Goal: Information Seeking & Learning: Learn about a topic

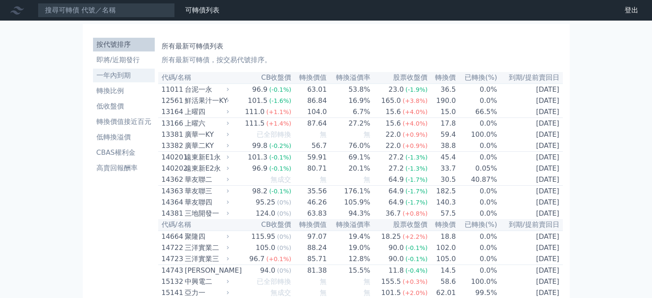
click at [115, 72] on li "一年內到期" at bounding box center [124, 75] width 62 height 10
click at [115, 69] on link "一年內到期" at bounding box center [124, 76] width 62 height 14
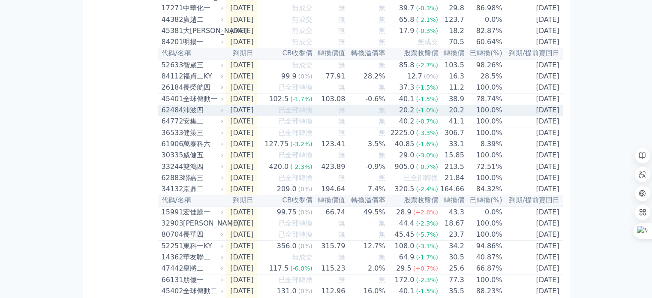
scroll to position [257, 0]
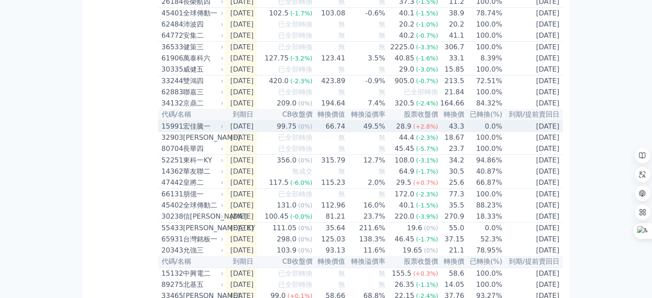
click at [289, 132] on div "99.75" at bounding box center [286, 126] width 23 height 10
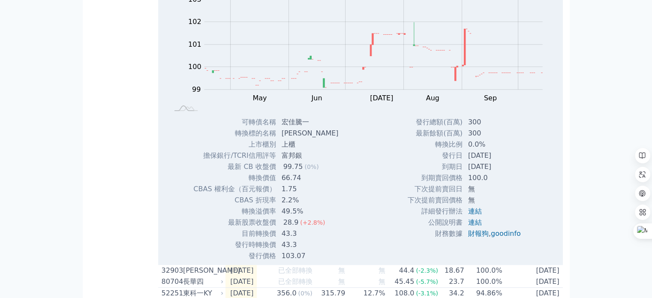
scroll to position [429, 0]
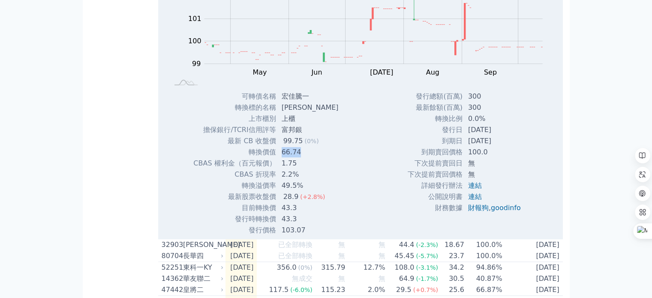
drag, startPoint x: 296, startPoint y: 173, endPoint x: 328, endPoint y: 173, distance: 31.7
click at [328, 158] on td "66.74" at bounding box center [311, 152] width 69 height 11
click at [328, 172] on div "可轉債名稱 宏佳騰一 轉換標的名稱 宏佳騰 上市櫃別 上櫃 擔保銀行/TCRI信用評等 富邦銀 最新 CB 收盤價 99.75 (0%) 66.74 1.75" at bounding box center [265, 163] width 165 height 145
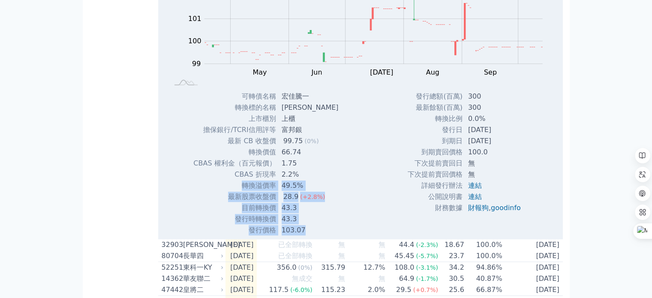
drag, startPoint x: 238, startPoint y: 209, endPoint x: 387, endPoint y: 204, distance: 148.8
click at [387, 204] on div "Zoom Out 100.0 98 98.5 99 99.5 100 100.5 101 104 102 103 97 L Apr May Jun [DATE…" at bounding box center [360, 98] width 405 height 275
click at [374, 195] on div "Zoom Out 100.0 98 98.5 99 99.5 100 100.5 101 104 102 103 97 L Apr May Jun [DATE…" at bounding box center [360, 98] width 405 height 275
click at [349, 159] on div "Zoom Out 100.0 98 98.5 99 99.5 100 100.5 101 104 102 103 97 L Apr May Jun [DATE…" at bounding box center [360, 98] width 405 height 275
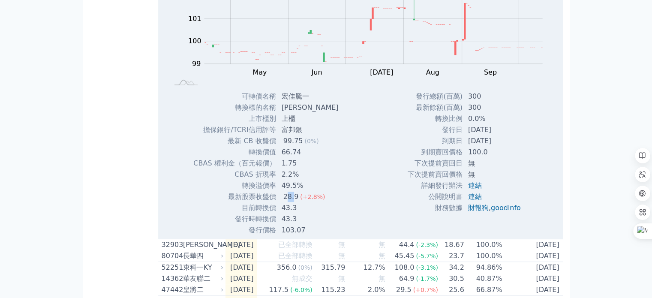
drag, startPoint x: 286, startPoint y: 218, endPoint x: 295, endPoint y: 218, distance: 8.1
click at [295, 202] on div "28.9" at bounding box center [291, 197] width 19 height 10
click at [277, 202] on td "28.9 (+2.8%)" at bounding box center [311, 196] width 69 height 11
drag, startPoint x: 283, startPoint y: 216, endPoint x: 297, endPoint y: 217, distance: 13.7
click at [297, 202] on div "28.9" at bounding box center [291, 197] width 19 height 10
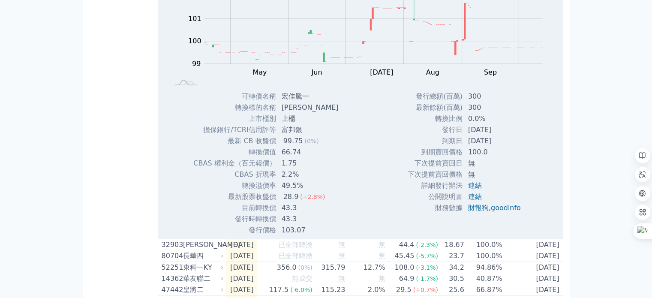
click at [299, 146] on div "99.75" at bounding box center [293, 141] width 23 height 10
drag, startPoint x: 247, startPoint y: 231, endPoint x: 319, endPoint y: 229, distance: 71.2
click at [319, 213] on tr "目前轉換價 43.3" at bounding box center [269, 207] width 152 height 11
click at [319, 213] on td "43.3" at bounding box center [311, 207] width 69 height 11
drag, startPoint x: 235, startPoint y: 241, endPoint x: 322, endPoint y: 235, distance: 86.8
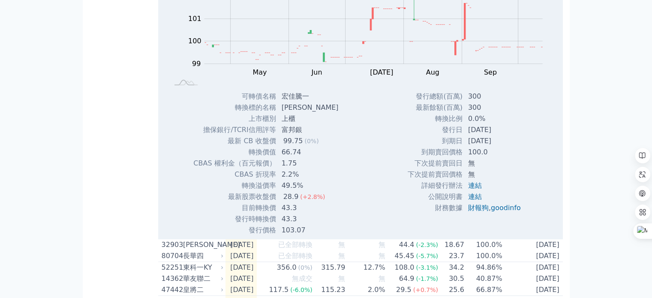
click at [322, 235] on tbody "可轉債名稱 宏佳騰一 轉換標的名稱 宏佳騰 上市櫃別 上櫃 擔保銀行/TCRI信用評等 富邦銀 最新 CB 收盤價 99.75 (0%) 轉換價值 66.74…" at bounding box center [269, 163] width 152 height 145
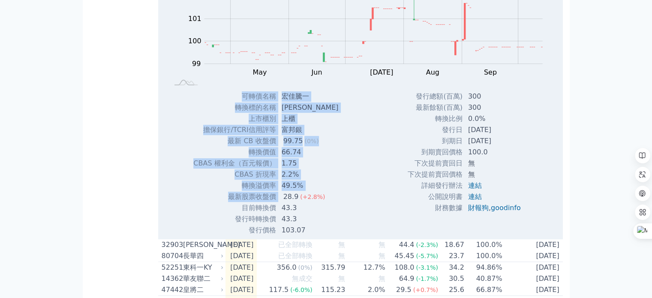
drag, startPoint x: 280, startPoint y: 219, endPoint x: 344, endPoint y: 216, distance: 64.8
click at [344, 216] on div "Zoom Out 100.0 98 98.5 99 99.5 100 100.5 101 104 102 103 97 L Apr May Jun [DATE…" at bounding box center [360, 98] width 405 height 275
click at [345, 215] on div "Zoom Out 100.0 98 98.5 99 99.5 100 100.5 101 104 102 103 97 L Apr May Jun [DATE…" at bounding box center [360, 98] width 405 height 275
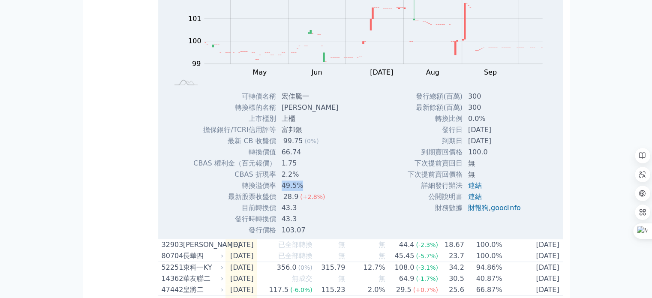
drag, startPoint x: 280, startPoint y: 208, endPoint x: 300, endPoint y: 205, distance: 20.0
click at [300, 191] on td "49.5%" at bounding box center [311, 185] width 69 height 11
click at [272, 191] on td "轉換溢價率" at bounding box center [234, 185] width 83 height 11
drag, startPoint x: 357, startPoint y: 205, endPoint x: 370, endPoint y: 205, distance: 13.7
click at [369, 205] on div "Zoom Out 100.0 98 98.5 99 99.5 100 100.5 101 104 102 103 97 L Apr May Jun [DATE…" at bounding box center [360, 98] width 405 height 275
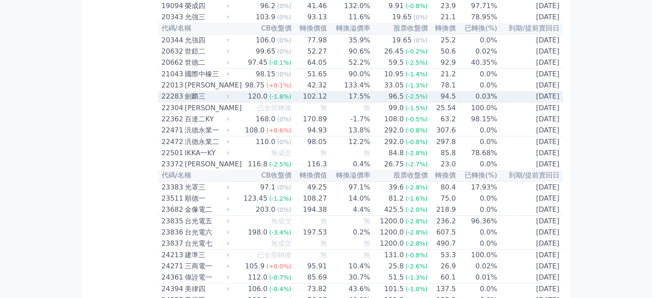
scroll to position [514, 0]
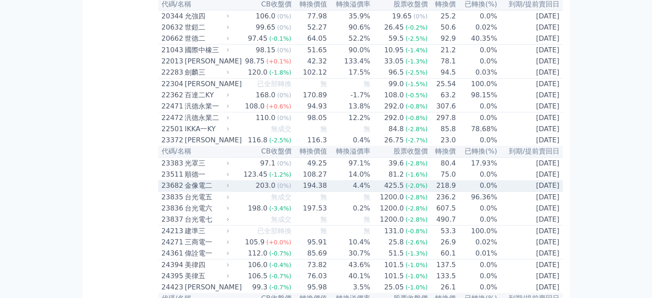
click at [277, 191] on div "203.0" at bounding box center [265, 185] width 23 height 10
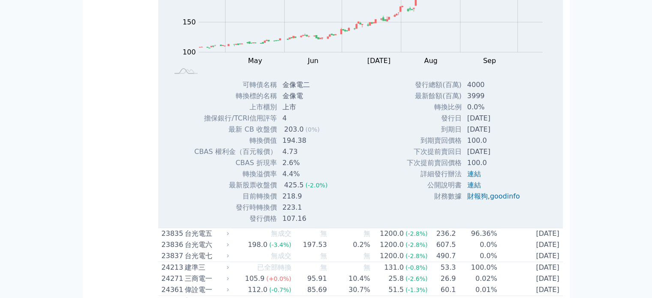
scroll to position [772, 0]
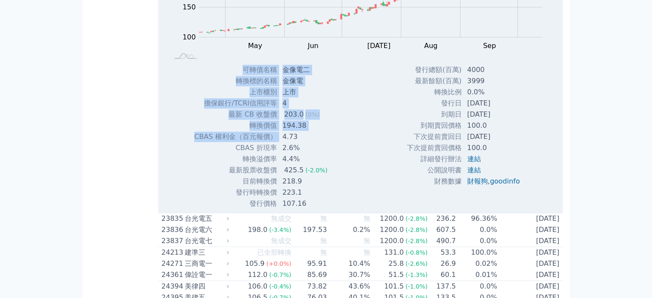
drag, startPoint x: 280, startPoint y: 184, endPoint x: 338, endPoint y: 186, distance: 58.4
click at [338, 186] on div "可轉債名稱 金像電二 轉換標的名稱 金像電 上市櫃別 上市 擔保銀行/TCRI信用評等 4 最新 CB 收盤價 203.0 (0%) 轉換價值 194.38" at bounding box center [263, 136] width 161 height 145
drag, startPoint x: 254, startPoint y: 194, endPoint x: 357, endPoint y: 194, distance: 102.9
click at [357, 194] on div "Zoom Out 100 60 80 100 120 140 300 250 200 150 50 0 L Apr May Jun [DATE] Aug Se…" at bounding box center [360, 71] width 405 height 275
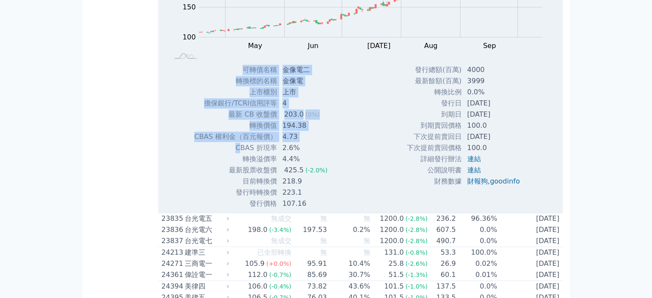
click at [357, 194] on div "Zoom Out 100 60 80 100 120 140 300 250 200 150 50 0 L Apr May Jun [DATE] Aug Se…" at bounding box center [360, 71] width 405 height 275
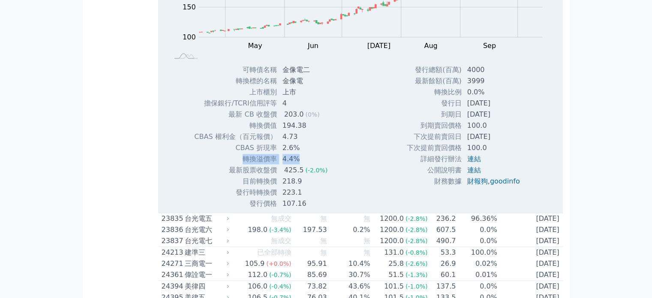
drag, startPoint x: 233, startPoint y: 205, endPoint x: 309, endPoint y: 201, distance: 76.0
click at [309, 165] on tr "轉換溢價率 4.4%" at bounding box center [264, 158] width 141 height 11
click at [309, 165] on td "4.4%" at bounding box center [305, 158] width 57 height 11
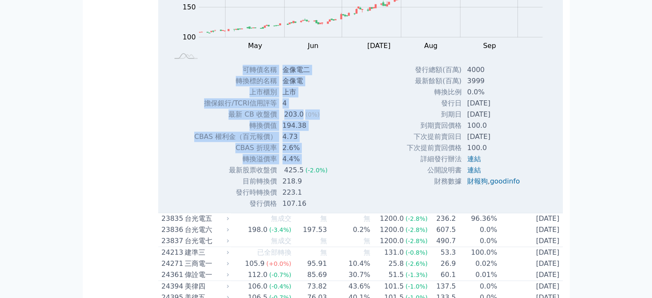
drag, startPoint x: 222, startPoint y: 214, endPoint x: 360, endPoint y: 213, distance: 138.5
click at [360, 209] on div "Zoom Out 100 60 80 100 120 140 300 250 200 150 50 0 L Apr May Jun [DATE] Aug Se…" at bounding box center [360, 71] width 405 height 275
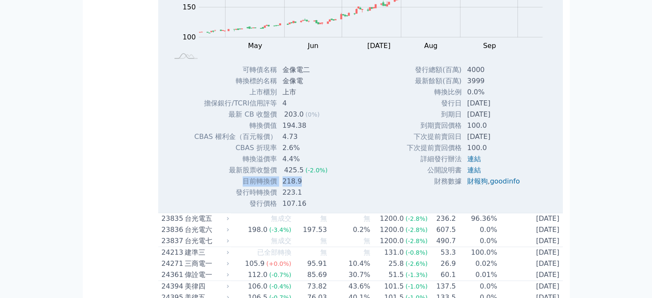
drag, startPoint x: 238, startPoint y: 227, endPoint x: 310, endPoint y: 226, distance: 71.2
click at [310, 187] on tr "目前轉換價 218.9" at bounding box center [264, 181] width 141 height 11
click at [310, 187] on td "218.9" at bounding box center [305, 181] width 57 height 11
drag, startPoint x: 216, startPoint y: 236, endPoint x: 319, endPoint y: 235, distance: 102.5
click at [319, 198] on tr "發行時轉換價 223.1" at bounding box center [264, 192] width 141 height 11
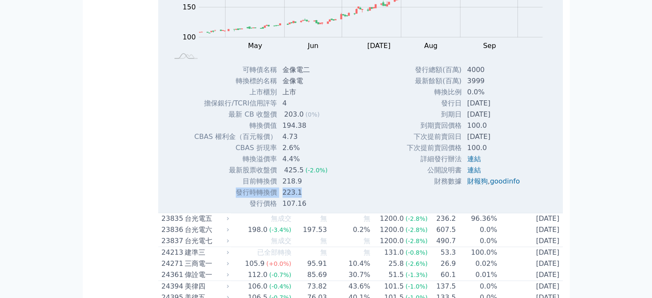
click at [319, 198] on td "223.1" at bounding box center [305, 192] width 57 height 11
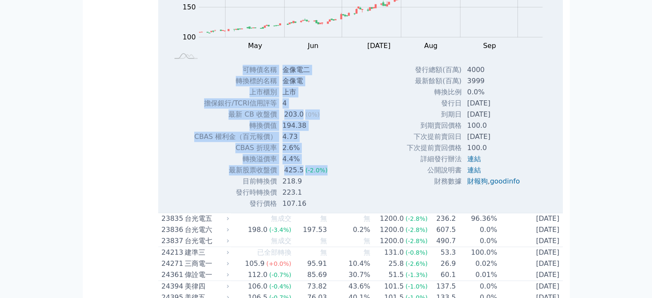
drag, startPoint x: 244, startPoint y: 228, endPoint x: 331, endPoint y: 225, distance: 87.9
click at [331, 209] on div "可轉債名稱 金像電二 轉換標的名稱 金像電 上市櫃別 上市 擔保銀行/TCRI信用評等 4 最新 CB 收盤價 203.0 (0%) 轉換價值 194.38" at bounding box center [263, 136] width 161 height 145
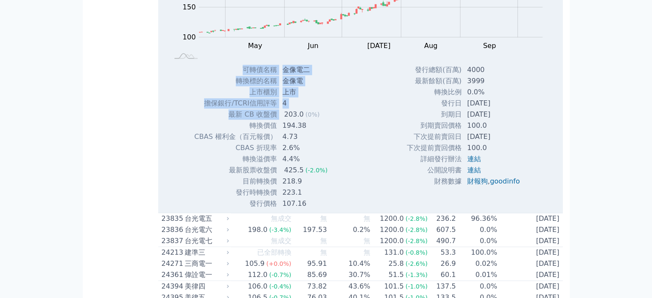
drag, startPoint x: 280, startPoint y: 161, endPoint x: 330, endPoint y: 160, distance: 50.6
click at [330, 160] on div "可轉債名稱 金像電二 轉換標的名稱 金像電 上市櫃別 上市 擔保銀行/TCRI信用評等 4 最新 CB 收盤價 203.0 (0%) 轉換價值 194.38" at bounding box center [263, 136] width 161 height 145
drag, startPoint x: 230, startPoint y: 162, endPoint x: 366, endPoint y: 159, distance: 136.4
click at [366, 159] on div "Zoom Out 100 60 80 100 120 140 300 250 200 150 50 0 L Apr May Jun [DATE] Aug Se…" at bounding box center [360, 71] width 405 height 275
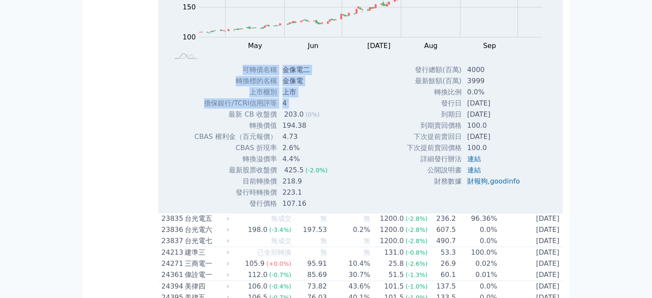
click at [366, 159] on div "Zoom Out 100 60 80 100 120 140 300 250 200 150 50 0 L Apr May Jun [DATE] Aug Se…" at bounding box center [360, 71] width 405 height 275
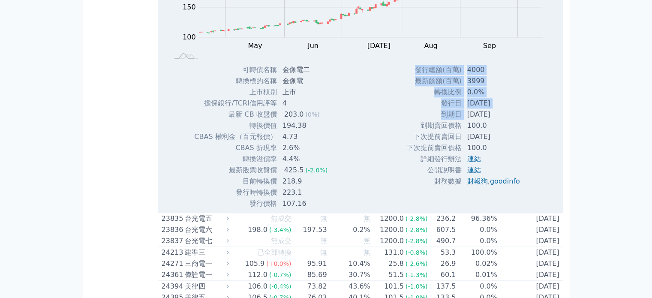
drag, startPoint x: 463, startPoint y: 165, endPoint x: 528, endPoint y: 163, distance: 65.6
click at [528, 163] on div "發行總額(百萬) 4000 最新餘額(百萬) 3999 轉換比例 0.0% 發行日 [DATE] 到期日 [DATE] 100.0 ," at bounding box center [466, 136] width 141 height 145
drag, startPoint x: 517, startPoint y: 153, endPoint x: 525, endPoint y: 153, distance: 7.7
click at [525, 153] on div "發行總額(百萬) 4000 最新餘額(百萬) 3999 轉換比例 0.0% 發行日 [DATE] 到期日 [DATE] 100.0 ," at bounding box center [466, 136] width 141 height 145
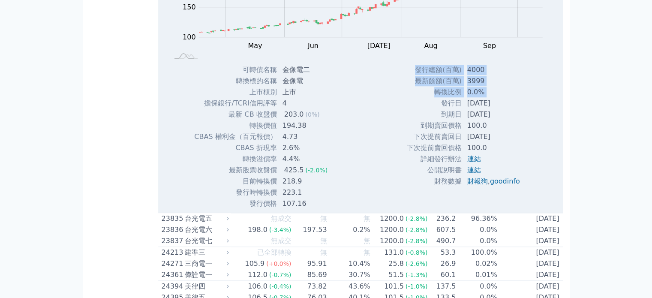
click at [525, 153] on div "發行總額(百萬) 4000 最新餘額(百萬) 3999 轉換比例 0.0% 發行日 [DATE] 到期日 [DATE] 100.0 ," at bounding box center [466, 136] width 141 height 145
drag, startPoint x: 535, startPoint y: 152, endPoint x: 541, endPoint y: 153, distance: 6.1
click at [541, 153] on div "Zoom Out 100 60 80 100 120 140 300 250 200 150 50 0 L Apr May Jun [DATE] Aug Se…" at bounding box center [360, 71] width 405 height 275
drag, startPoint x: 417, startPoint y: 112, endPoint x: 531, endPoint y: 176, distance: 130.7
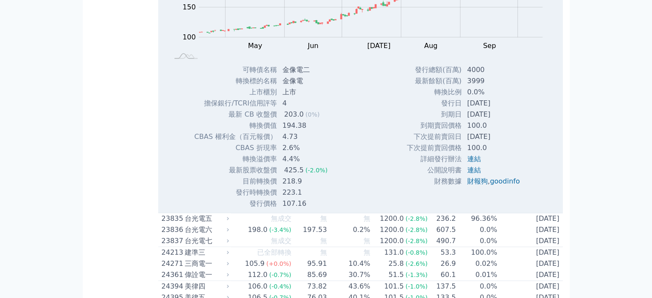
click at [531, 176] on div "發行總額(百萬) 4000 最新餘額(百萬) 3999 轉換比例 0.0% 發行日 [DATE] 到期日 [DATE] 100.0 ," at bounding box center [466, 136] width 141 height 145
drag, startPoint x: 415, startPoint y: 116, endPoint x: 530, endPoint y: 234, distance: 164.6
click at [530, 209] on div "發行總額(百萬) 4000 最新餘額(百萬) 3999 轉換比例 0.0% 發行日 [DATE] 到期日 [DATE] 100.0 ," at bounding box center [466, 136] width 141 height 145
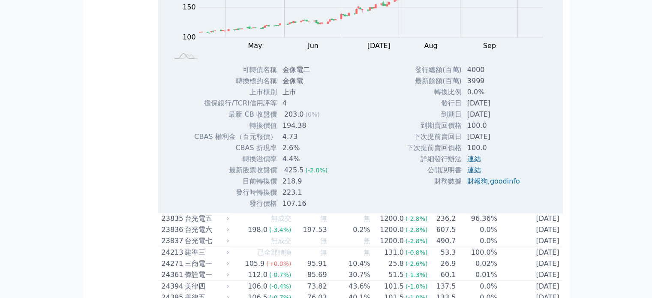
click at [518, 187] on td "財報狗 , goodinfo" at bounding box center [494, 181] width 65 height 11
click at [501, 209] on div "發行總額(百萬) 4000 最新餘額(百萬) 3999 轉換比例 0.0% 發行日 [DATE] 到期日 [DATE] 100.0 ," at bounding box center [466, 136] width 141 height 145
click at [532, 209] on div "發行總額(百萬) 4000 最新餘額(百萬) 3999 轉換比例 0.0% 發行日 [DATE] 到期日 [DATE] 100.0 ," at bounding box center [466, 136] width 141 height 145
drag, startPoint x: 408, startPoint y: 196, endPoint x: 521, endPoint y: 195, distance: 113.6
click at [521, 153] on tr "下次提前賣回價格 100.0" at bounding box center [466, 147] width 120 height 11
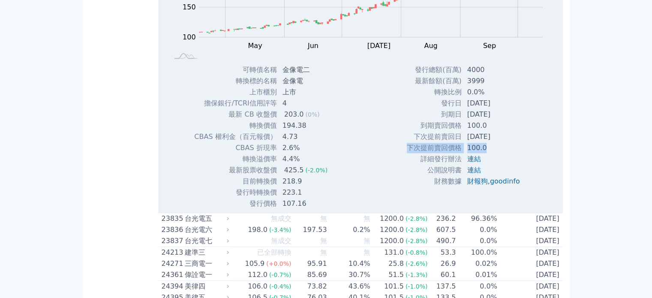
click at [521, 153] on td "100.0" at bounding box center [494, 147] width 65 height 11
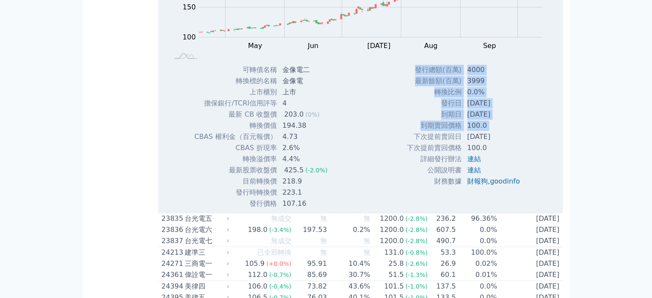
drag, startPoint x: 467, startPoint y: 181, endPoint x: 540, endPoint y: 188, distance: 73.6
click at [540, 188] on div "Zoom Out 100 60 80 100 120 140 300 250 200 150 50 0 L Apr May Jun [DATE] Aug Se…" at bounding box center [360, 71] width 405 height 275
click at [539, 189] on div "Zoom Out 100 60 80 100 120 140 300 250 200 150 50 0 L Apr May Jun [DATE] Aug Se…" at bounding box center [360, 71] width 405 height 275
click at [532, 178] on div "發行總額(百萬) 4000 最新餘額(百萬) 3999 轉換比例 0.0% 發行日 [DATE] 到期日 [DATE] 100.0 ," at bounding box center [466, 136] width 141 height 145
click at [406, 153] on td "下次提前賣回價格" at bounding box center [434, 147] width 56 height 11
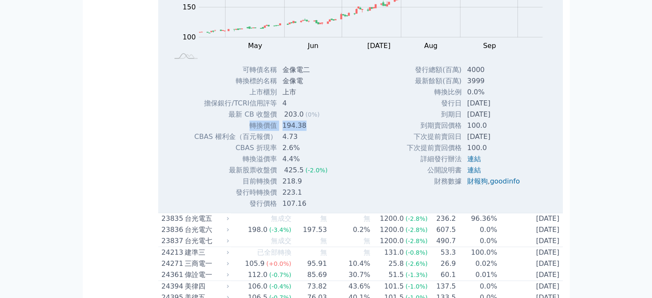
drag, startPoint x: 252, startPoint y: 173, endPoint x: 325, endPoint y: 166, distance: 73.6
click at [325, 131] on tr "轉換價值 194.38" at bounding box center [264, 125] width 141 height 11
click at [325, 131] on td "194.38" at bounding box center [305, 125] width 57 height 11
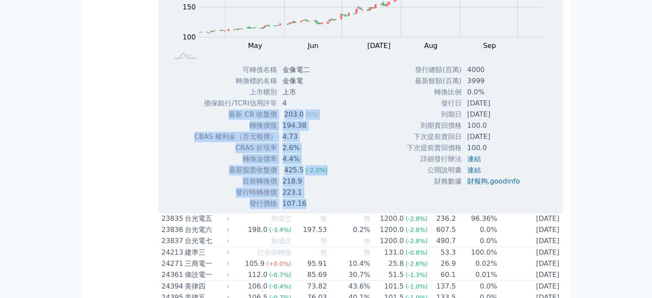
drag, startPoint x: 228, startPoint y: 158, endPoint x: 449, endPoint y: 156, distance: 220.8
click at [449, 156] on div "Zoom Out 100 60 80 100 120 140 300 250 200 150 50 0 L Apr May Jun [DATE] Aug Se…" at bounding box center [360, 71] width 405 height 275
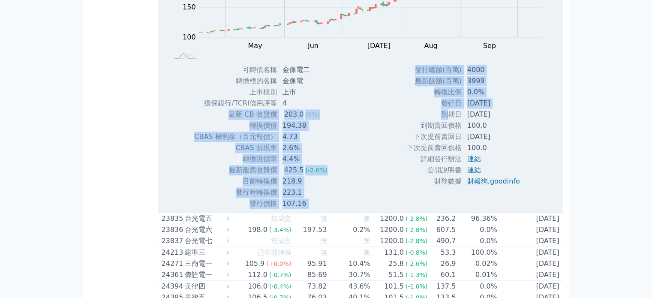
click at [314, 118] on span "(0%)" at bounding box center [312, 114] width 14 height 7
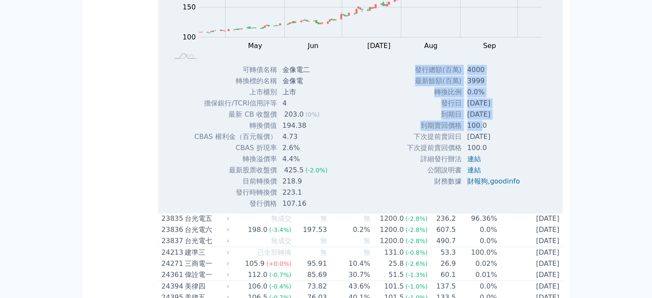
drag, startPoint x: 422, startPoint y: 171, endPoint x: 477, endPoint y: 174, distance: 55.4
click at [477, 174] on div "Zoom Out 100 60 80 100 120 140 300 250 200 150 50 0 L Apr May Jun [DATE] Aug Se…" at bounding box center [360, 71] width 405 height 275
click at [388, 189] on div "Zoom Out 100 60 80 100 120 140 300 250 200 150 50 0 L Apr May Jun [DATE] Aug Se…" at bounding box center [360, 71] width 405 height 275
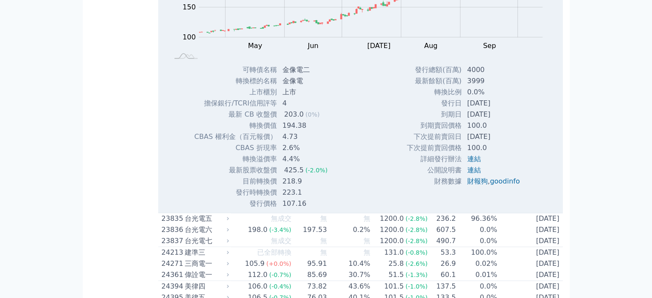
click at [292, 131] on td "194.38" at bounding box center [305, 125] width 57 height 11
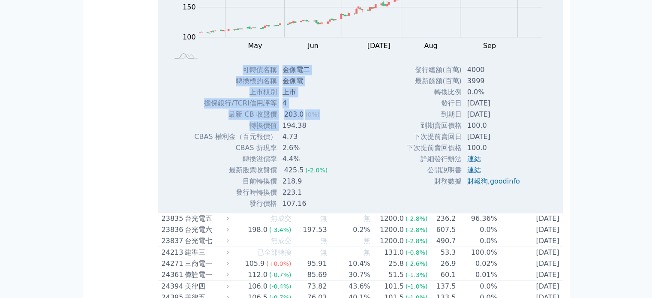
drag, startPoint x: 278, startPoint y: 174, endPoint x: 345, endPoint y: 170, distance: 67.0
click at [345, 170] on div "Zoom Out 100 60 80 100 120 140 300 250 200 150 50 0 L Apr May Jun [DATE] Aug Se…" at bounding box center [360, 71] width 405 height 275
drag, startPoint x: 307, startPoint y: 169, endPoint x: 358, endPoint y: 168, distance: 51.9
click at [358, 168] on div "Zoom Out 100 60 80 100 120 140 300 250 200 150 50 0 L Apr May Jun [DATE] Aug Se…" at bounding box center [360, 71] width 405 height 275
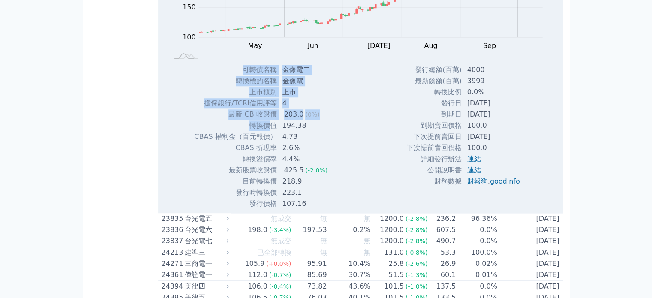
click at [358, 168] on div "Zoom Out 100 60 80 100 120 140 300 250 200 150 50 0 L Apr May Jun [DATE] Aug Se…" at bounding box center [360, 71] width 405 height 275
drag, startPoint x: 282, startPoint y: 170, endPoint x: 343, endPoint y: 169, distance: 60.5
click at [343, 169] on div "Zoom Out 100 60 80 100 120 140 300 250 200 150 50 0 L Apr May Jun [DATE] Aug Se…" at bounding box center [360, 71] width 405 height 275
drag, startPoint x: 281, startPoint y: 168, endPoint x: 355, endPoint y: 162, distance: 74.4
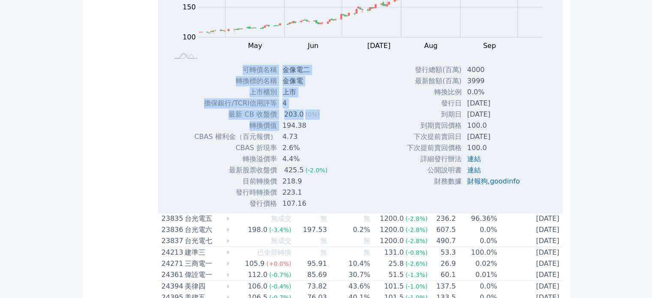
click at [355, 162] on div "Zoom Out 100 60 80 100 120 140 300 250 200 150 50 0 L Apr May Jun [DATE] Aug Se…" at bounding box center [360, 71] width 405 height 275
click at [355, 163] on div "Zoom Out 100 60 80 100 120 140 300 250 200 150 50 0 L Apr May Jun [DATE] Aug Se…" at bounding box center [360, 71] width 405 height 275
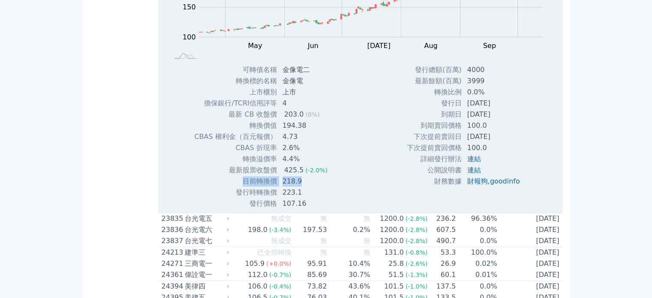
drag, startPoint x: 244, startPoint y: 231, endPoint x: 321, endPoint y: 226, distance: 76.4
click at [321, 187] on tr "目前轉換價 218.9" at bounding box center [264, 181] width 141 height 11
click at [321, 187] on td "218.9" at bounding box center [305, 181] width 57 height 11
drag, startPoint x: 465, startPoint y: 169, endPoint x: 502, endPoint y: 168, distance: 37.7
click at [502, 131] on td "100.0" at bounding box center [494, 125] width 65 height 11
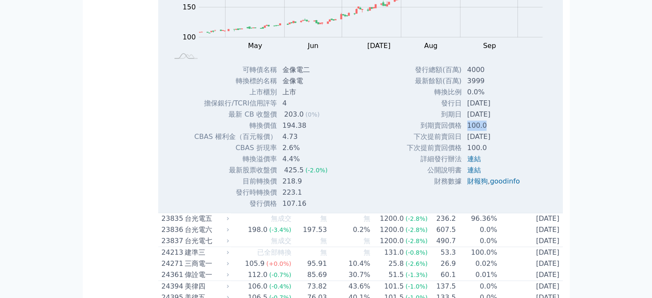
click at [502, 131] on td "100.0" at bounding box center [494, 125] width 65 height 11
click at [468, 131] on td "100.0" at bounding box center [494, 125] width 65 height 11
drag, startPoint x: 466, startPoint y: 174, endPoint x: 507, endPoint y: 168, distance: 41.6
click at [507, 131] on td "100.0" at bounding box center [494, 125] width 65 height 11
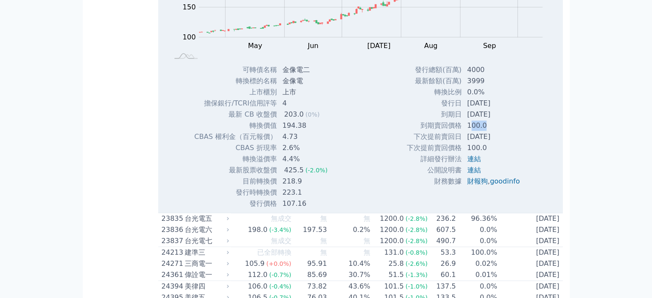
drag, startPoint x: 466, startPoint y: 169, endPoint x: 500, endPoint y: 168, distance: 33.9
click at [500, 131] on td "100.0" at bounding box center [494, 125] width 65 height 11
click at [501, 131] on td "100.0" at bounding box center [494, 125] width 65 height 11
click at [484, 131] on td "100.0" at bounding box center [494, 125] width 65 height 11
drag, startPoint x: 433, startPoint y: 186, endPoint x: 527, endPoint y: 169, distance: 95.9
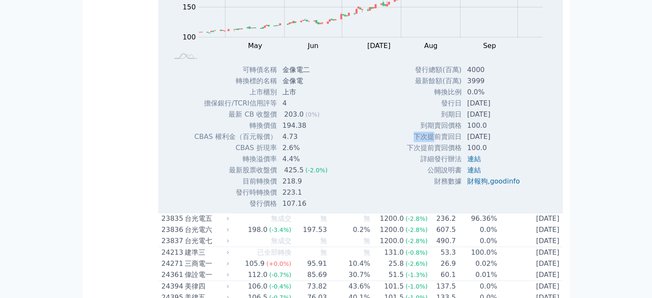
click at [527, 169] on div "發行總額(百萬) 4000 最新餘額(百萬) 3999 轉換比例 0.0% 發行日 [DATE] 到期日 [DATE] 100.0 ," at bounding box center [466, 136] width 141 height 145
click at [523, 131] on td "100.0" at bounding box center [494, 125] width 65 height 11
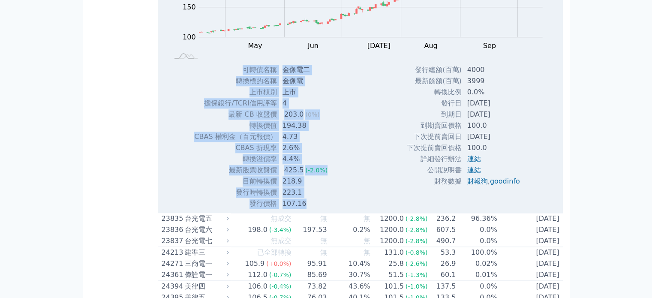
drag, startPoint x: 414, startPoint y: 109, endPoint x: 533, endPoint y: 214, distance: 159.2
click at [533, 209] on div "Zoom Out 100 60 80 100 120 140 300 250 200 150 50 0 L Apr May Jun [DATE] Aug Se…" at bounding box center [360, 71] width 405 height 275
click at [532, 209] on div "發行總額(百萬) 4000 最新餘額(百萬) 3999 轉換比例 0.0% 發行日 [DATE] 到期日 [DATE] 100.0 ," at bounding box center [466, 136] width 141 height 145
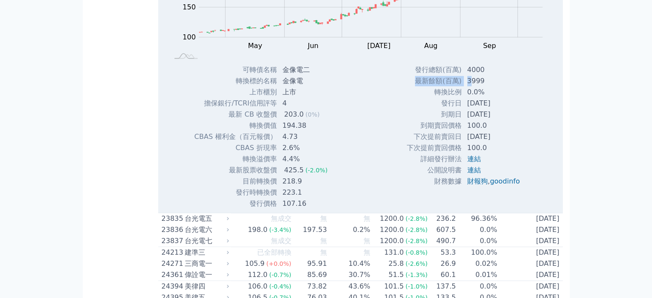
drag, startPoint x: 420, startPoint y: 129, endPoint x: 485, endPoint y: 127, distance: 65.2
click at [479, 87] on tr "最新餘額(百萬) 3999" at bounding box center [466, 80] width 120 height 11
click at [485, 87] on td "3999" at bounding box center [494, 80] width 65 height 11
drag, startPoint x: 432, startPoint y: 137, endPoint x: 501, endPoint y: 138, distance: 69.5
click at [501, 98] on tr "轉換比例 0.0%" at bounding box center [466, 92] width 120 height 11
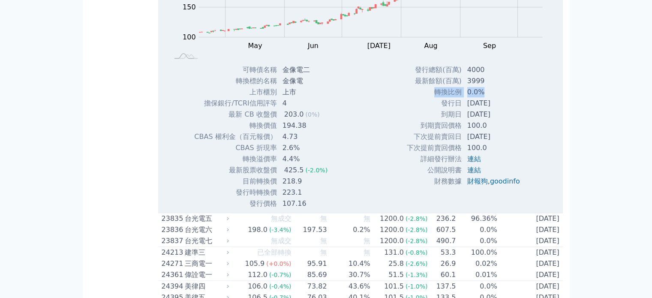
click at [501, 98] on td "0.0%" at bounding box center [494, 92] width 65 height 11
drag, startPoint x: 399, startPoint y: 126, endPoint x: 533, endPoint y: 126, distance: 134.6
click at [533, 126] on div "發行總額(百萬) 4000 最新餘額(百萬) 3999 轉換比例 0.0% 發行日 [DATE] 到期日 [DATE] 100.0 ," at bounding box center [466, 136] width 141 height 145
drag, startPoint x: 432, startPoint y: 128, endPoint x: 534, endPoint y: 128, distance: 102.0
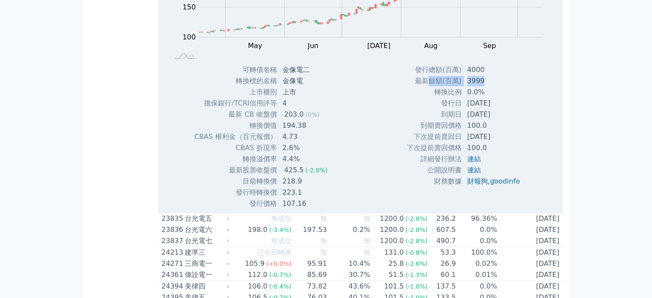
click at [533, 128] on div "發行總額(百萬) 4000 最新餘額(百萬) 3999 轉換比例 0.0% 發行日 [DATE] 到期日 [DATE] 100.0 ," at bounding box center [466, 136] width 141 height 145
click at [534, 128] on div "發行總額(百萬) 4000 最新餘額(百萬) 3999 轉換比例 0.0% 發行日 [DATE] 到期日 [DATE] 100.0 ," at bounding box center [466, 136] width 141 height 145
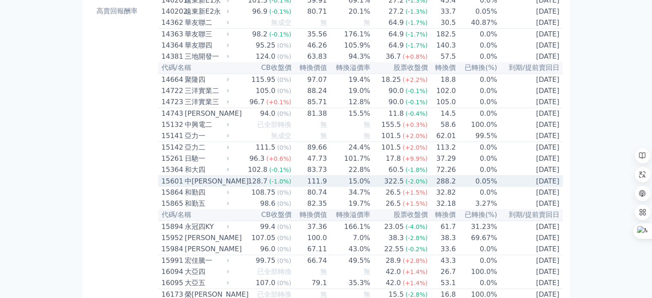
scroll to position [171, 0]
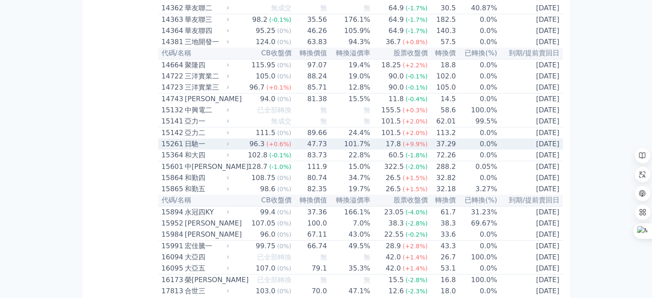
click at [242, 150] on td "96.3 (+0.6%)" at bounding box center [261, 143] width 60 height 11
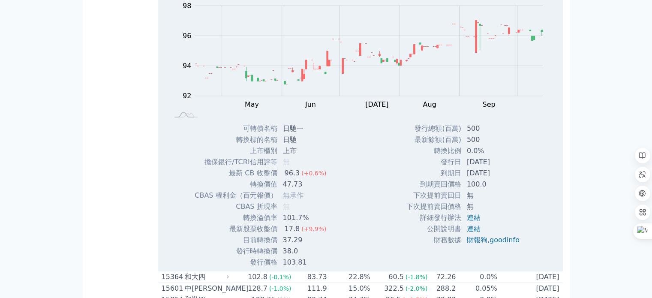
scroll to position [343, 0]
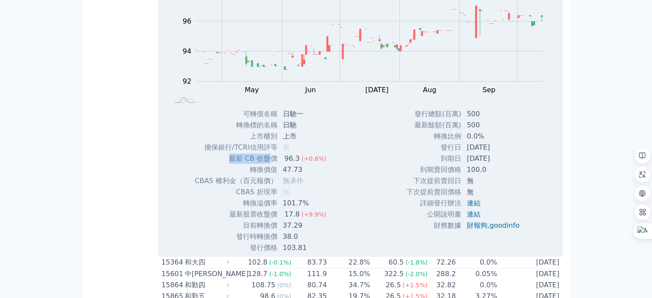
drag, startPoint x: 339, startPoint y: 174, endPoint x: 376, endPoint y: 174, distance: 37.3
click at [367, 174] on div "Zoom Out 92 90 91 92 93 94 95 96 100 98 88 L Apr May Jun Jul Aug Sep Oct Nov 10…" at bounding box center [360, 115] width 405 height 275
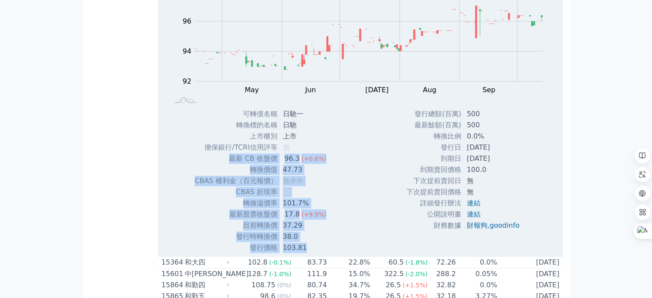
click at [376, 174] on div "Zoom Out 92 90 91 92 93 94 95 96 100 98 88 L Apr May Jun Jul Aug Sep Oct Nov 10…" at bounding box center [360, 115] width 405 height 275
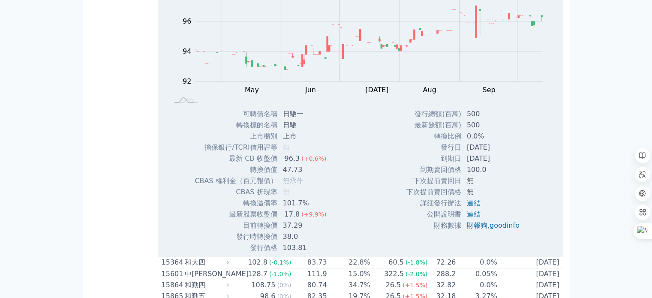
click at [376, 174] on div "Zoom Out 92 90 91 92 93 94 95 96 100 98 88 L Apr May Jun Jul Aug Sep Oct Nov 10…" at bounding box center [360, 115] width 405 height 275
click at [437, 120] on td "發行總額(百萬)" at bounding box center [434, 113] width 56 height 11
drag, startPoint x: 446, startPoint y: 166, endPoint x: 514, endPoint y: 165, distance: 68.2
click at [499, 153] on tr "發行日 2023-09-19" at bounding box center [466, 147] width 120 height 11
click at [514, 153] on td "[DATE]" at bounding box center [494, 147] width 65 height 11
